Goal: Book appointment/travel/reservation

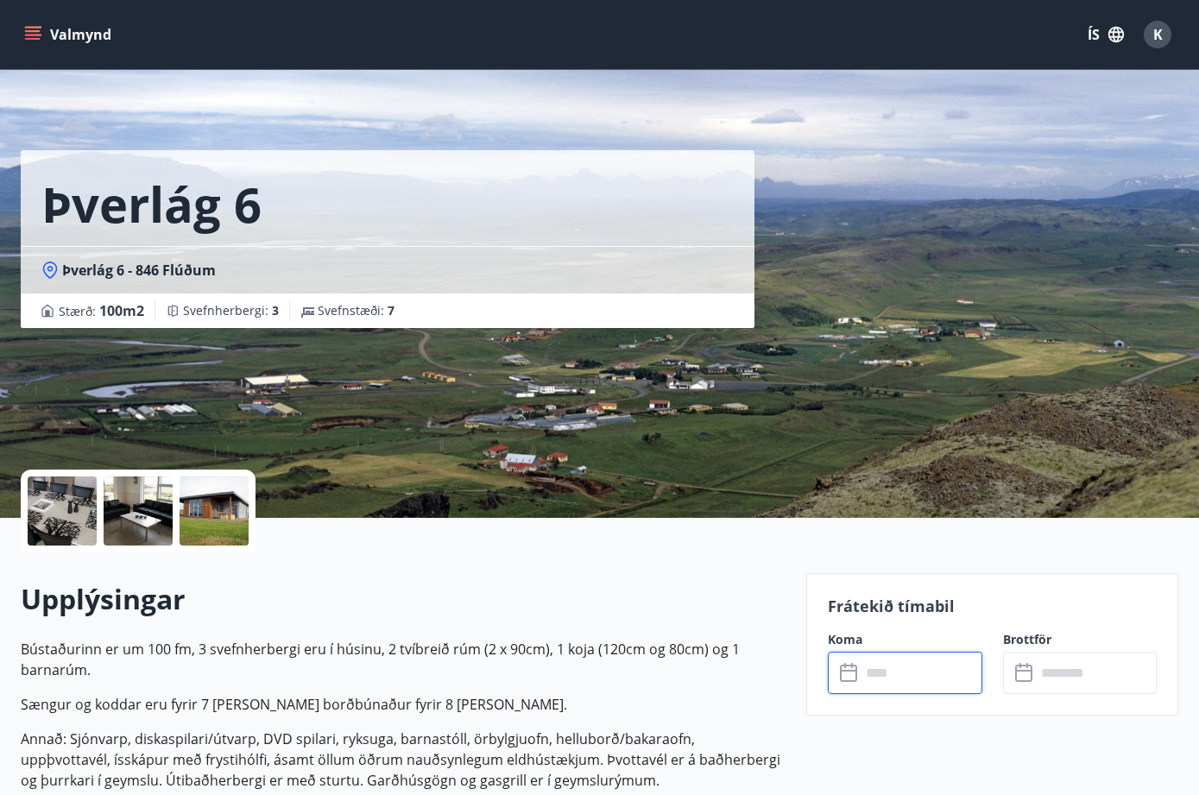
click at [874, 678] on input "text" at bounding box center [922, 673] width 122 height 42
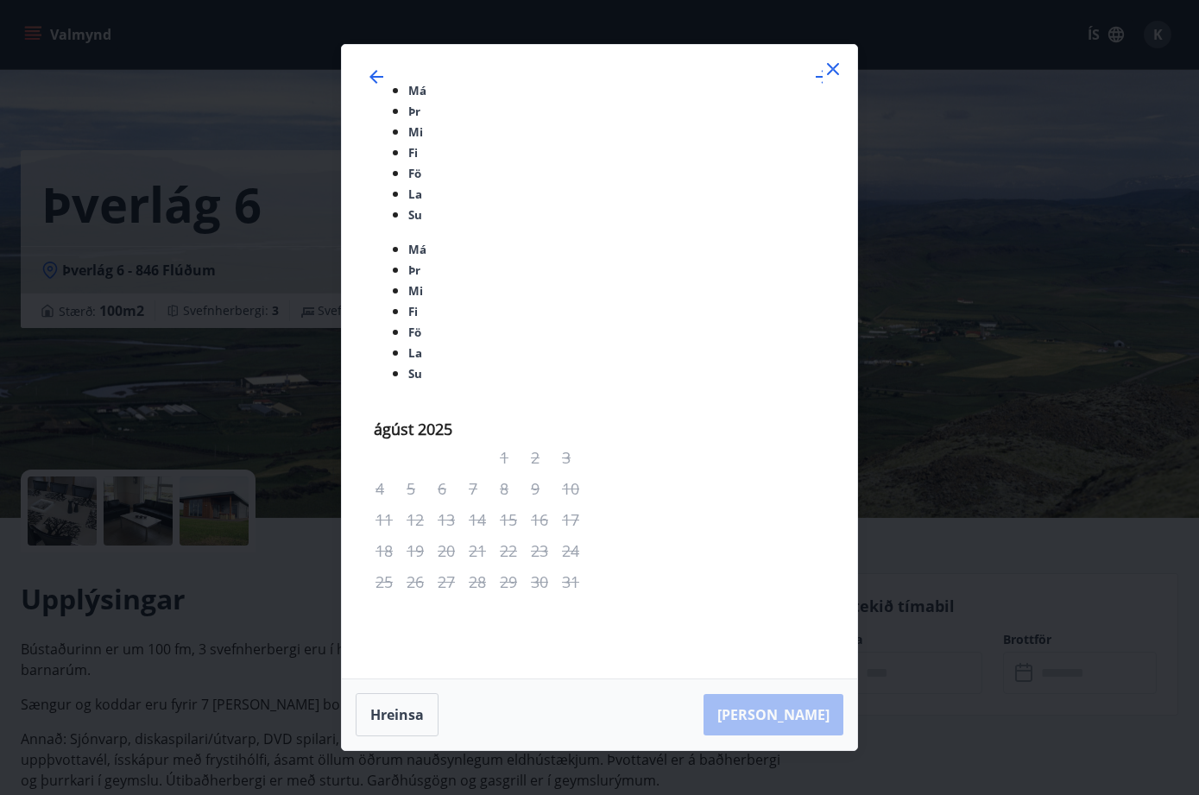
click at [813, 87] on icon "Move forward to switch to the next month." at bounding box center [823, 76] width 21 height 21
click at [387, 87] on icon "Move backward to switch to the previous month." at bounding box center [376, 76] width 21 height 21
click at [383, 84] on icon "Move backward to switch to the previous month." at bounding box center [377, 77] width 14 height 14
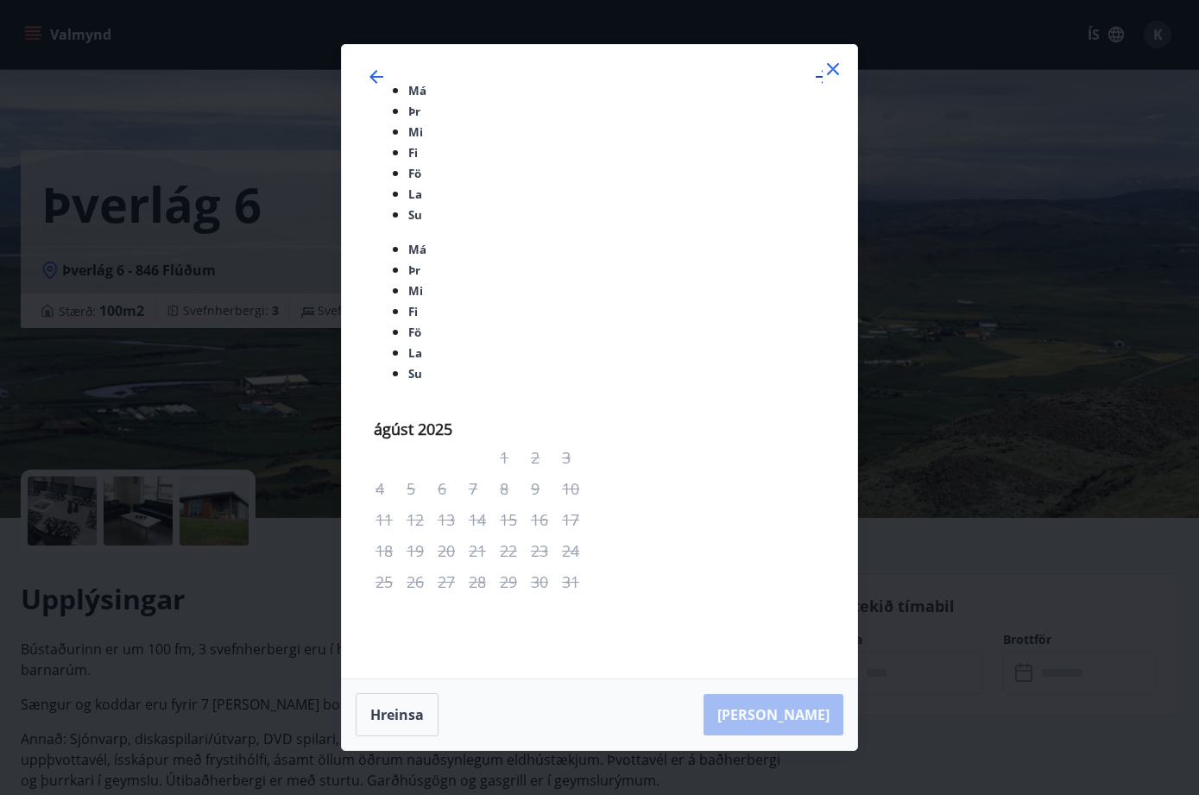
click at [813, 87] on icon "Move forward to switch to the next month." at bounding box center [823, 76] width 21 height 21
click at [383, 84] on icon "Move backward to switch to the previous month." at bounding box center [377, 77] width 14 height 14
click at [834, 79] on icon at bounding box center [833, 69] width 21 height 21
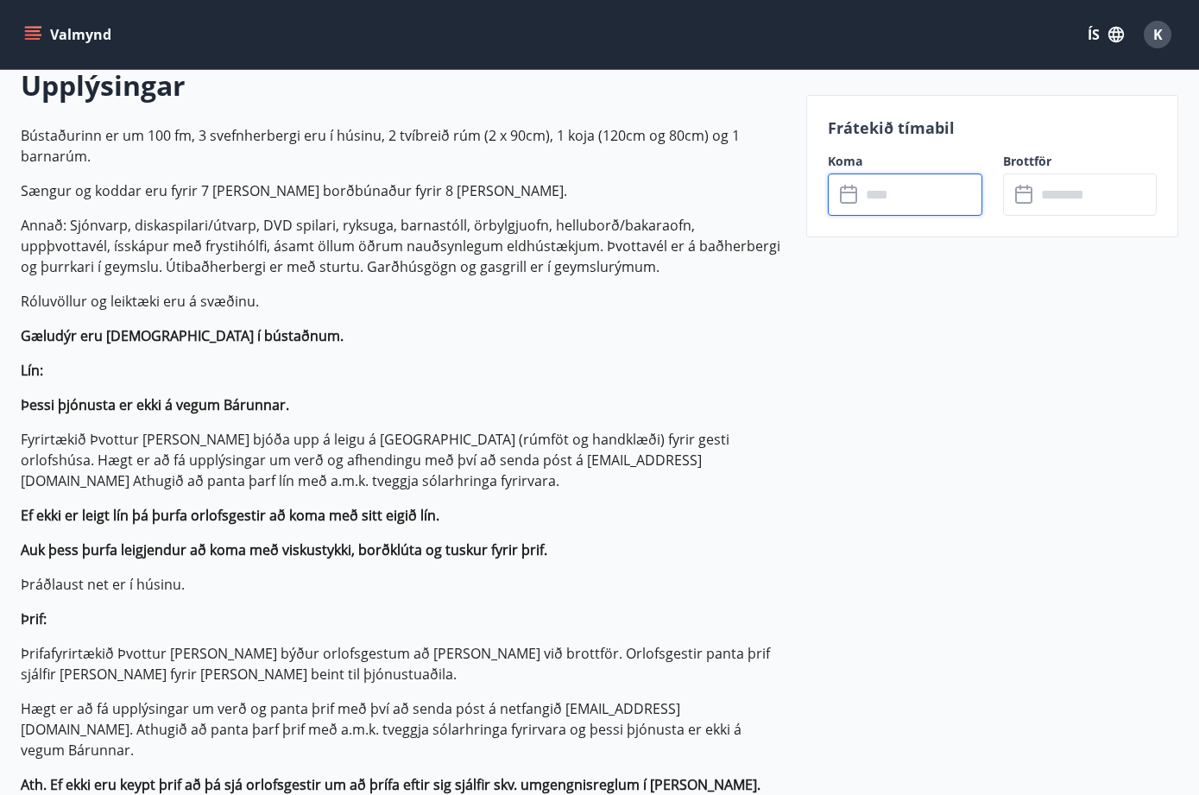
scroll to position [222, 0]
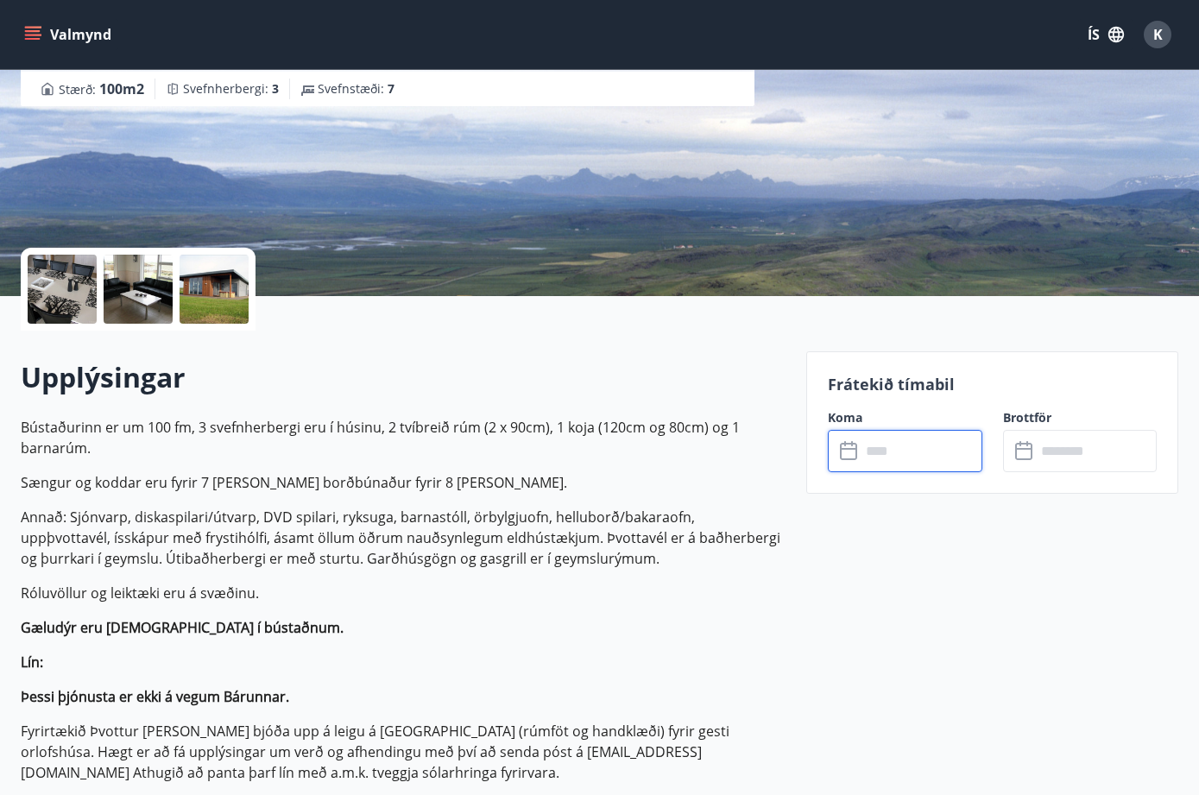
click at [31, 30] on icon "menu" at bounding box center [33, 31] width 16 height 2
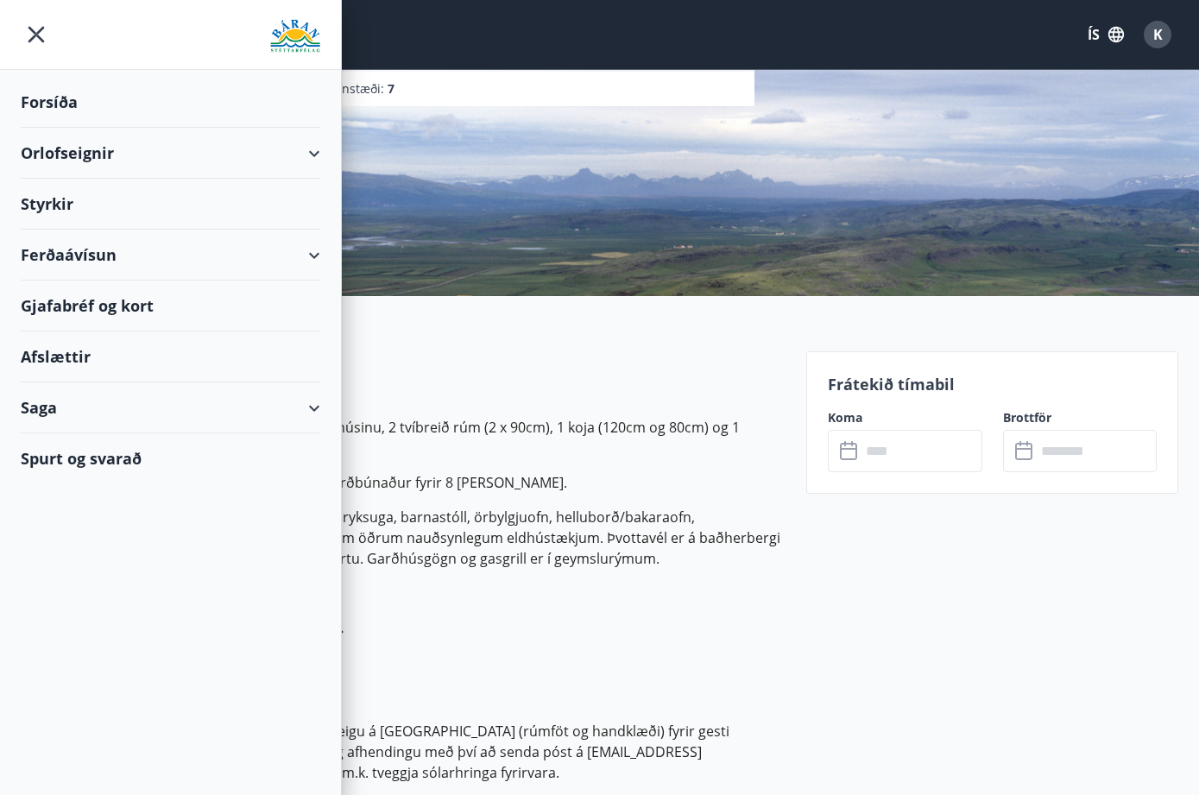
click at [142, 147] on div "Orlofseignir" at bounding box center [171, 153] width 300 height 51
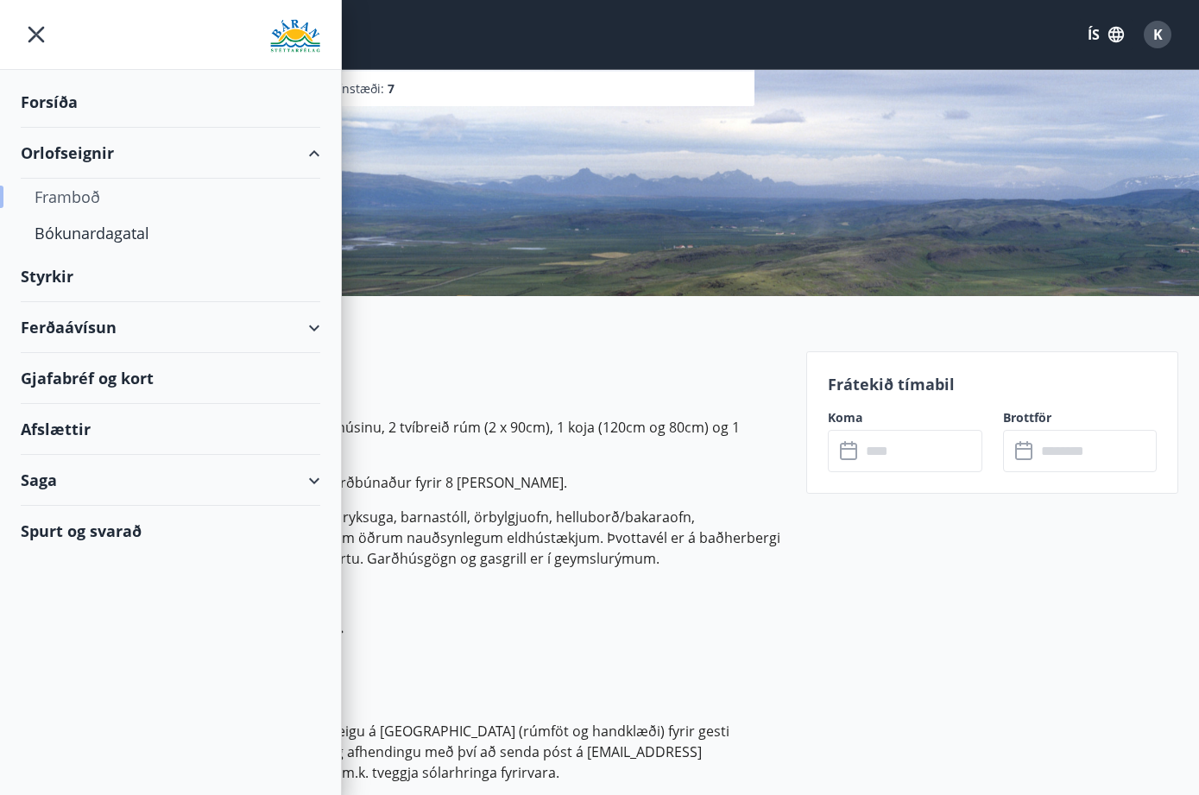
click at [65, 193] on div "Framboð" at bounding box center [171, 197] width 272 height 36
